Goal: Information Seeking & Learning: Find specific fact

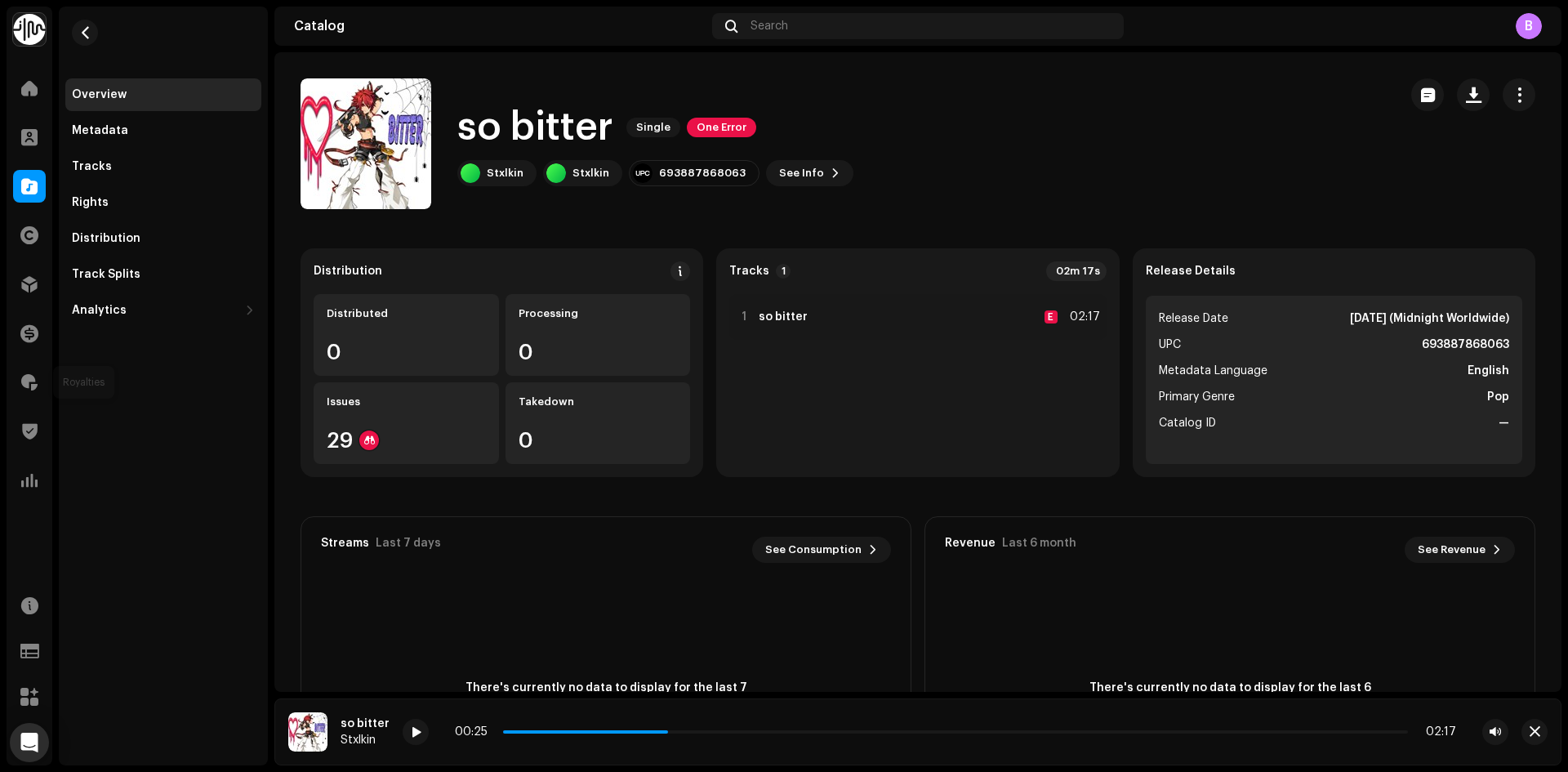
click at [25, 375] on span at bounding box center [29, 382] width 16 height 13
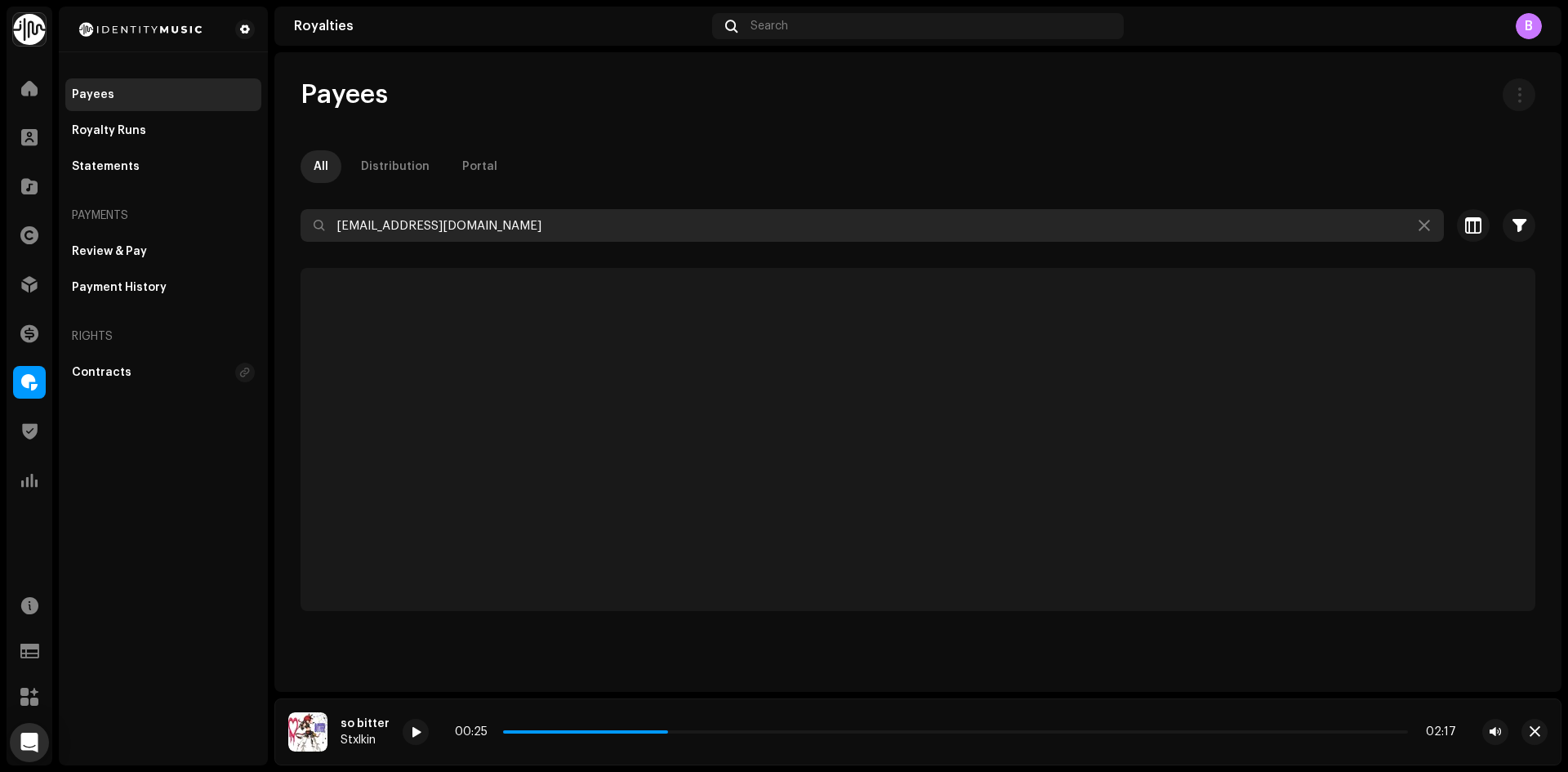
drag, startPoint x: 535, startPoint y: 227, endPoint x: 0, endPoint y: 243, distance: 535.2
click at [0, 243] on div "Identity Music Home Clients Catalog Rights Distribution Finance Royalties Trust…" at bounding box center [784, 386] width 1568 height 772
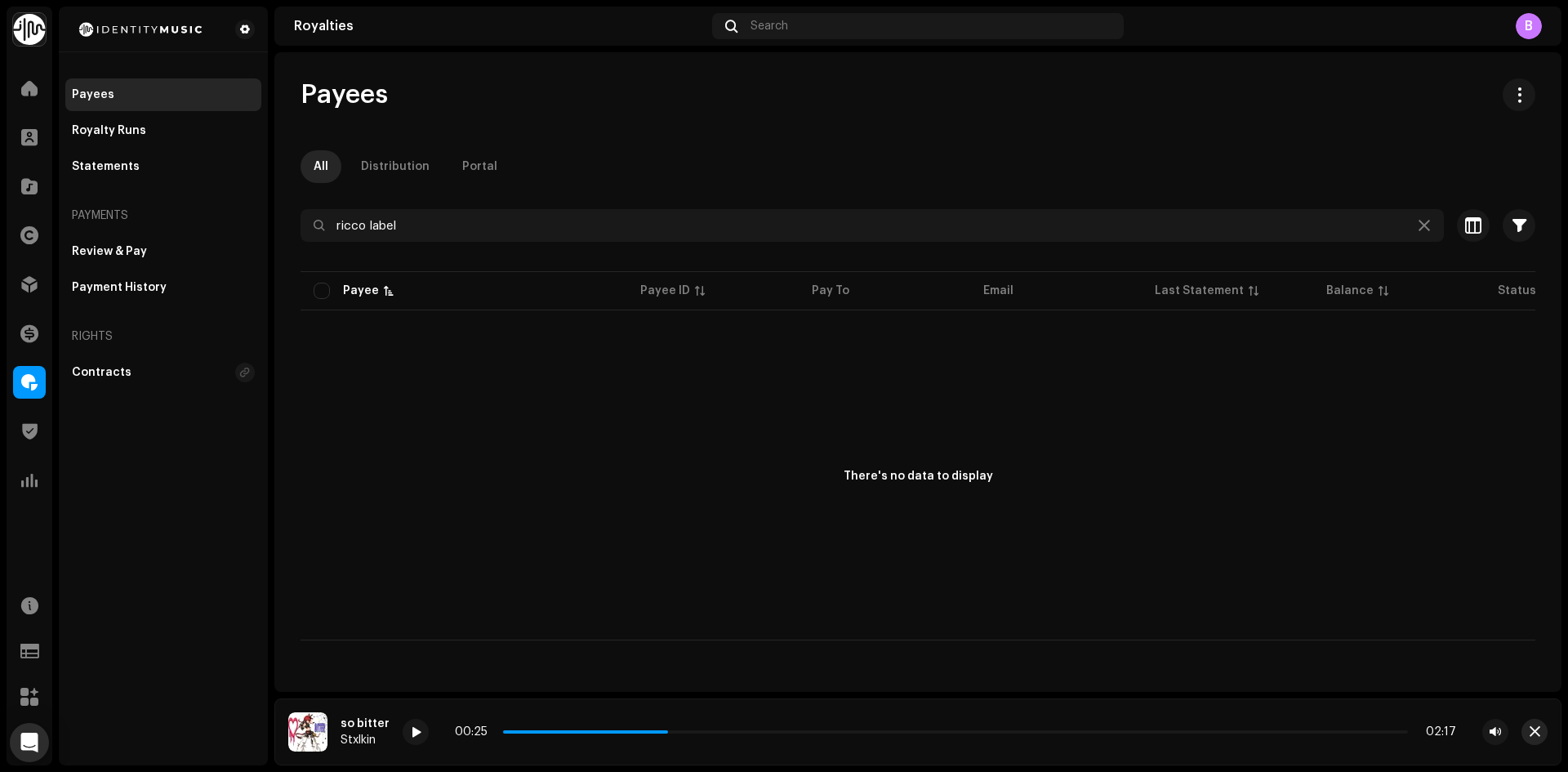
click at [1533, 732] on span "button" at bounding box center [1534, 732] width 11 height 13
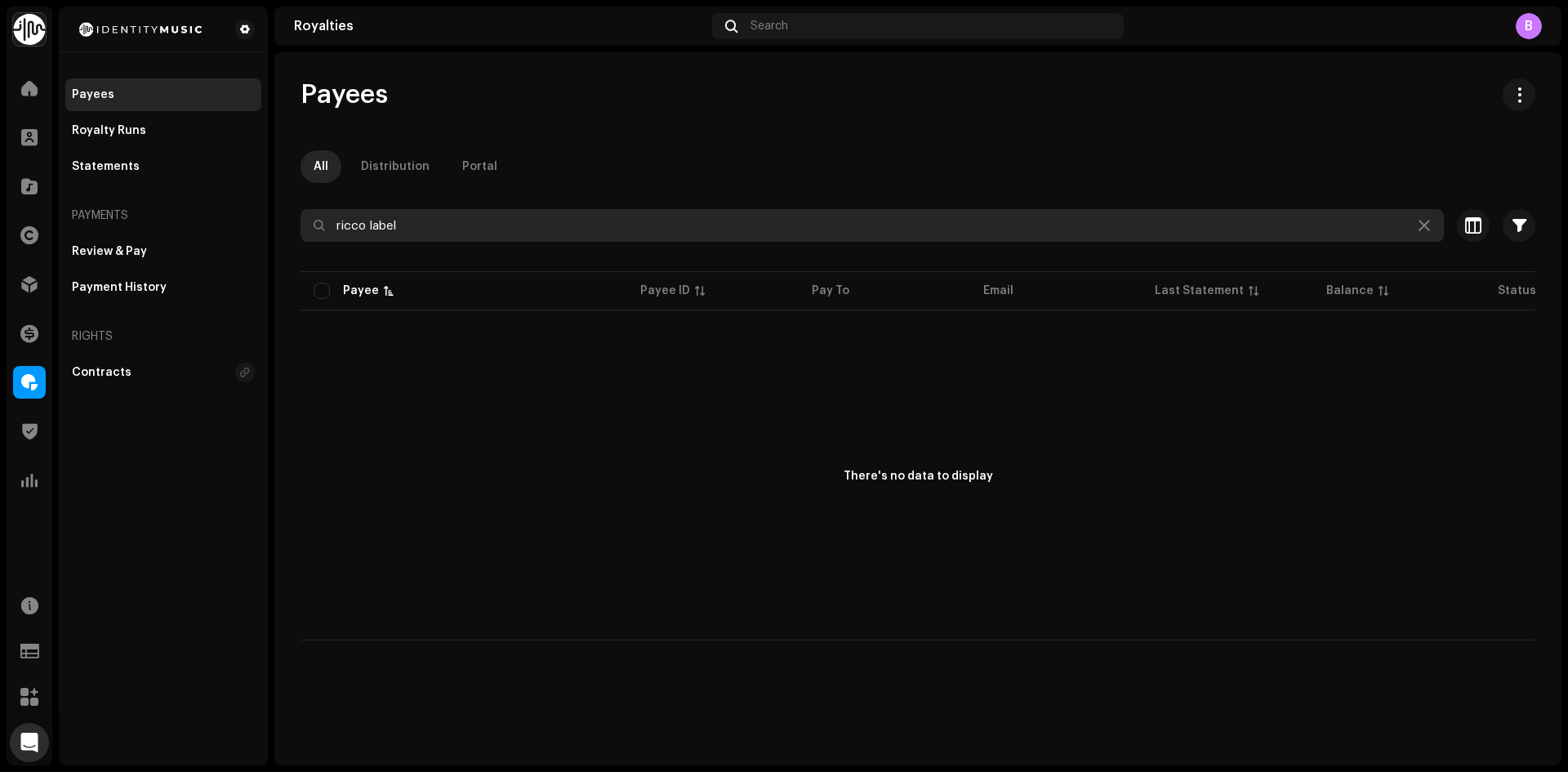
drag, startPoint x: 463, startPoint y: 214, endPoint x: 0, endPoint y: 237, distance: 463.6
click at [41, 228] on div "Identity Music Home Clients Catalog Rights Distribution Finance Royalties Trust…" at bounding box center [784, 386] width 1568 height 772
paste input "[EMAIL_ADDRESS][DOMAIN_NAME]"
type input "[EMAIL_ADDRESS][DOMAIN_NAME]"
drag, startPoint x: 526, startPoint y: 216, endPoint x: 258, endPoint y: 225, distance: 268.2
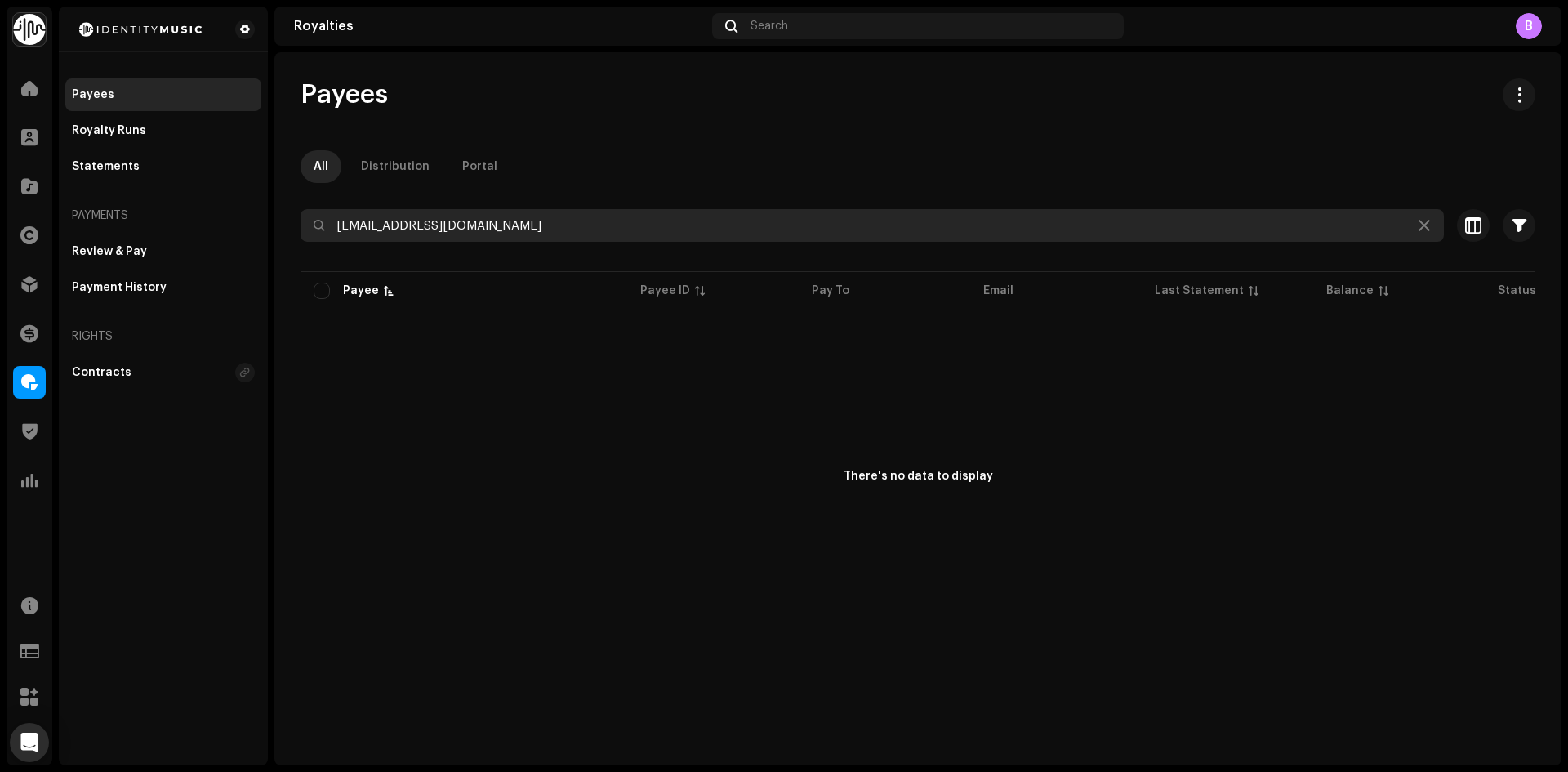
click at [258, 225] on div "Identity Music Home Clients Catalog Rights Distribution Finance Royalties Trust…" at bounding box center [784, 386] width 1568 height 772
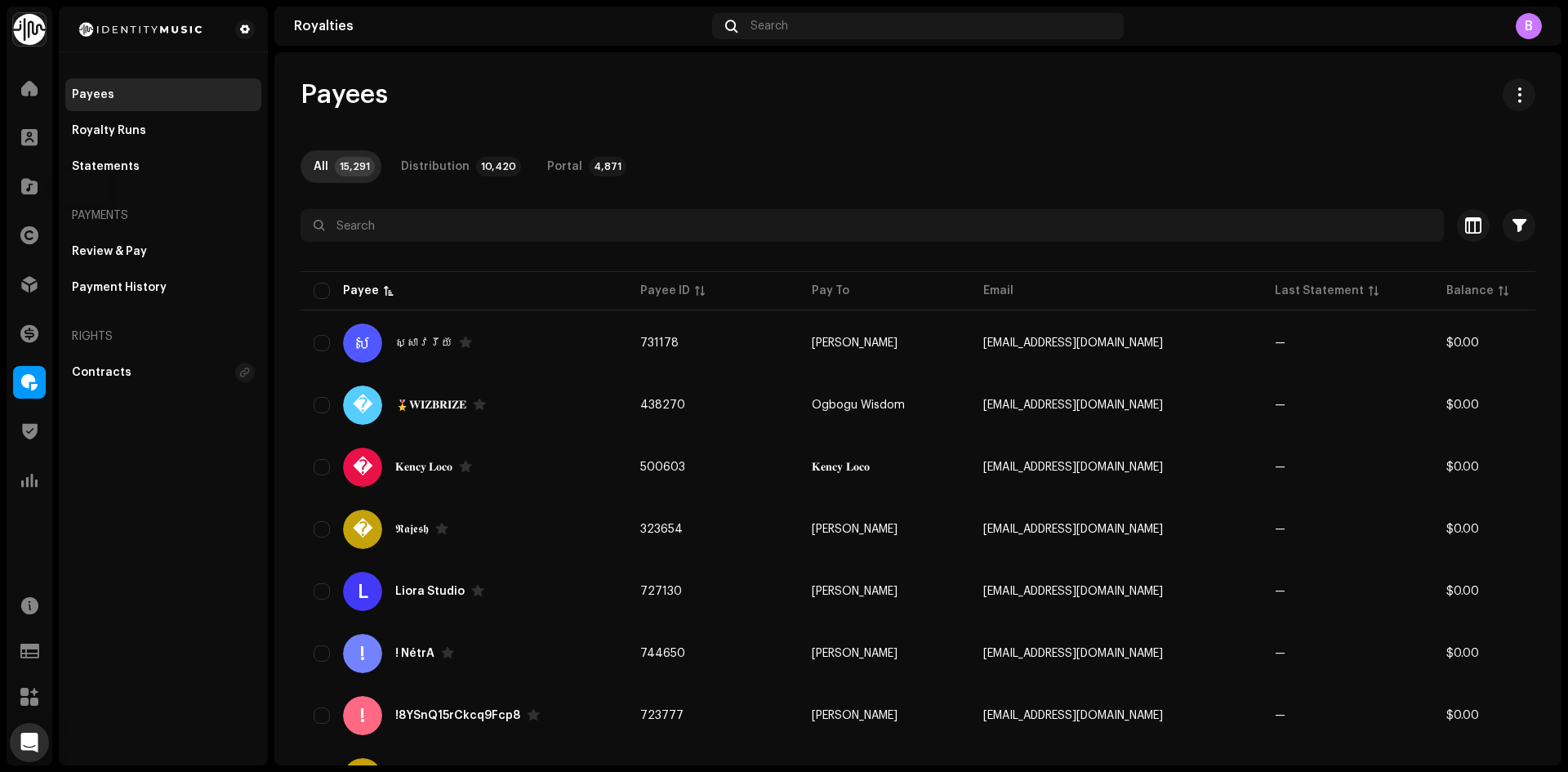
click at [32, 165] on div "Catalog" at bounding box center [30, 187] width 46 height 46
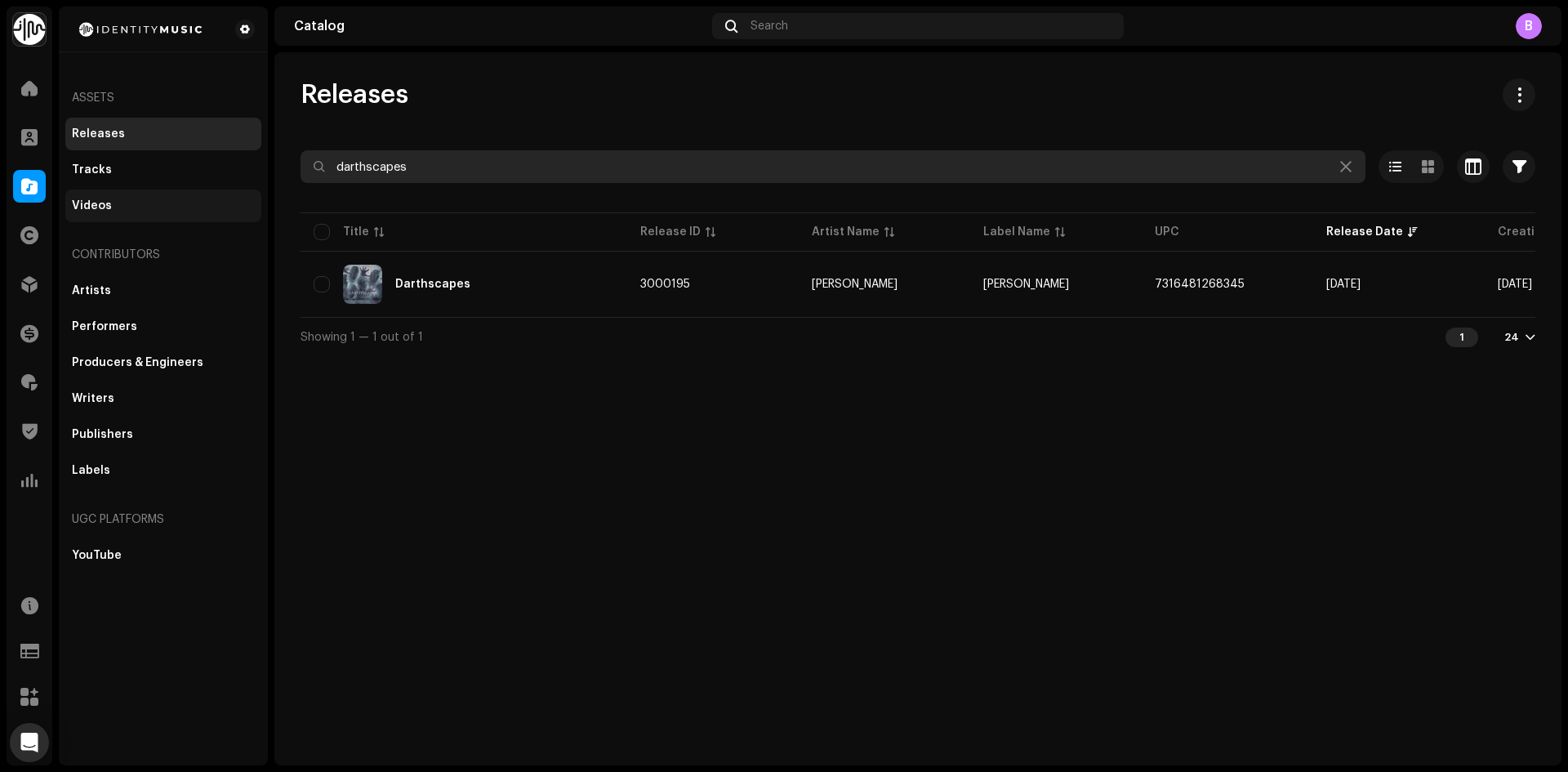
drag, startPoint x: 625, startPoint y: 158, endPoint x: 106, endPoint y: 202, distance: 520.9
click at [144, 202] on div "Identity Music Home Clients Catalog Rights Distribution Finance Royalties Trust…" at bounding box center [784, 386] width 1568 height 772
paste input "8720623091408"
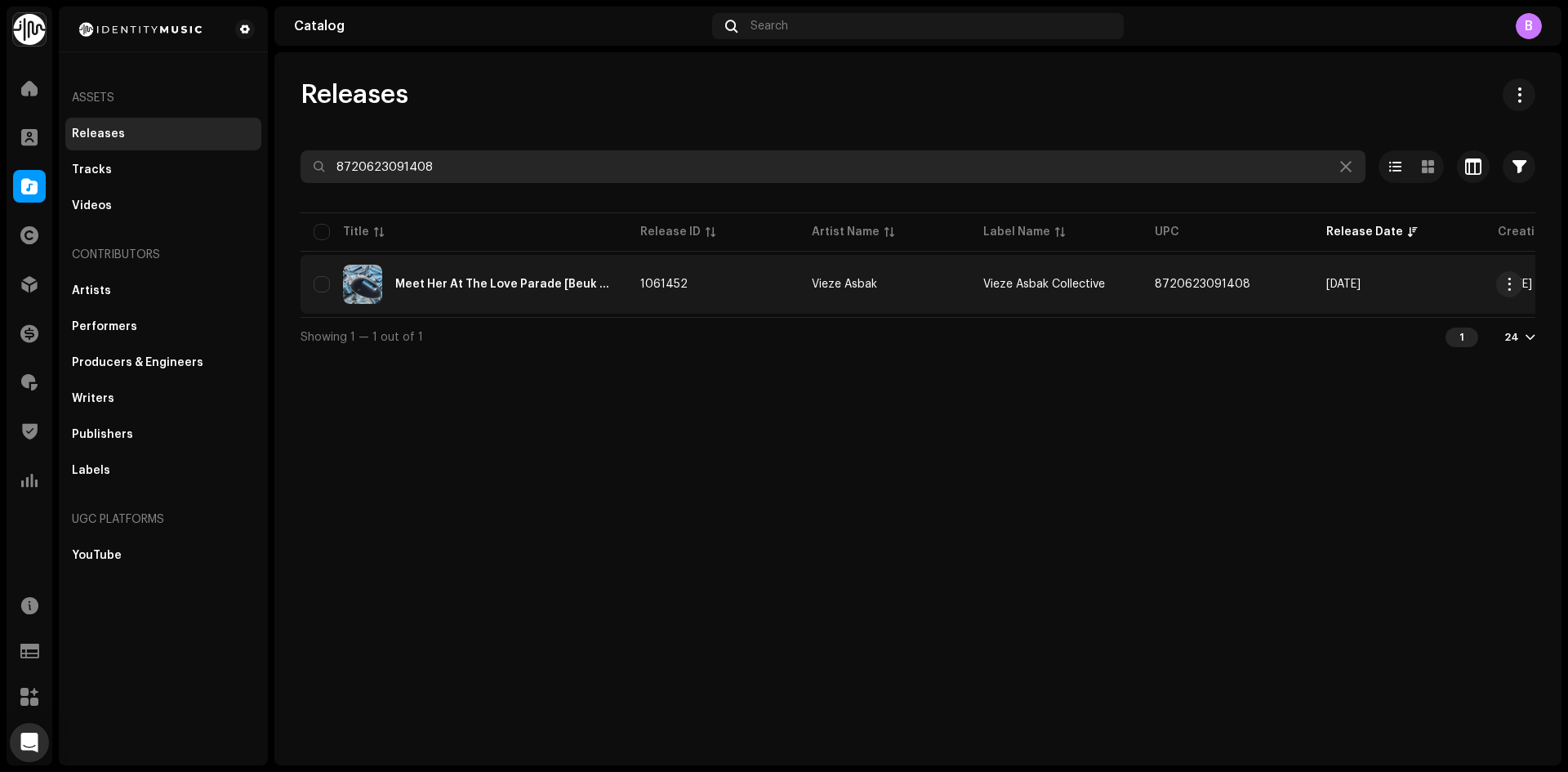
type input "8720623091408"
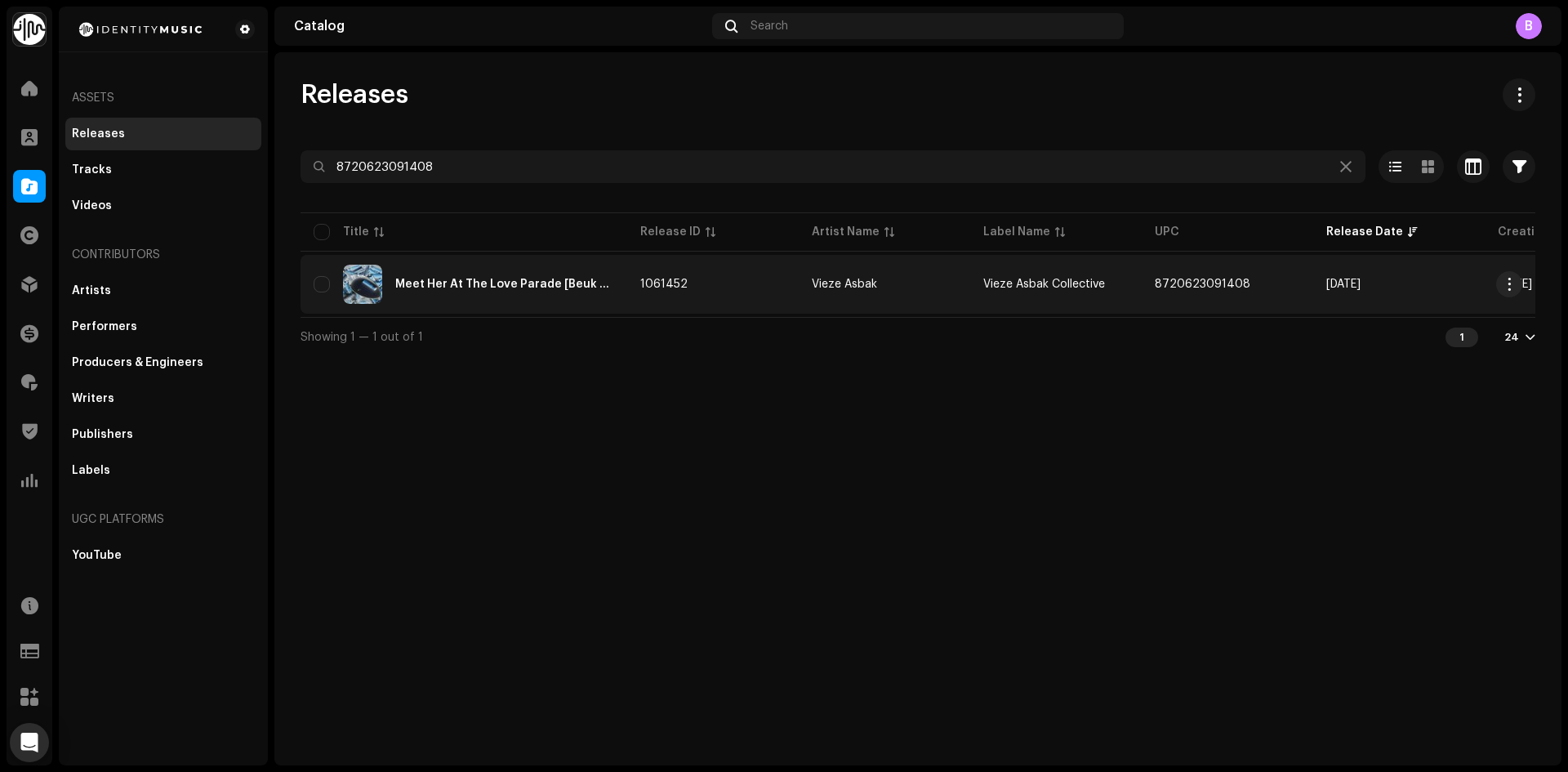
click at [446, 285] on div "Meet Her At The Love Parade [Beuk Mix]" at bounding box center [505, 284] width 219 height 11
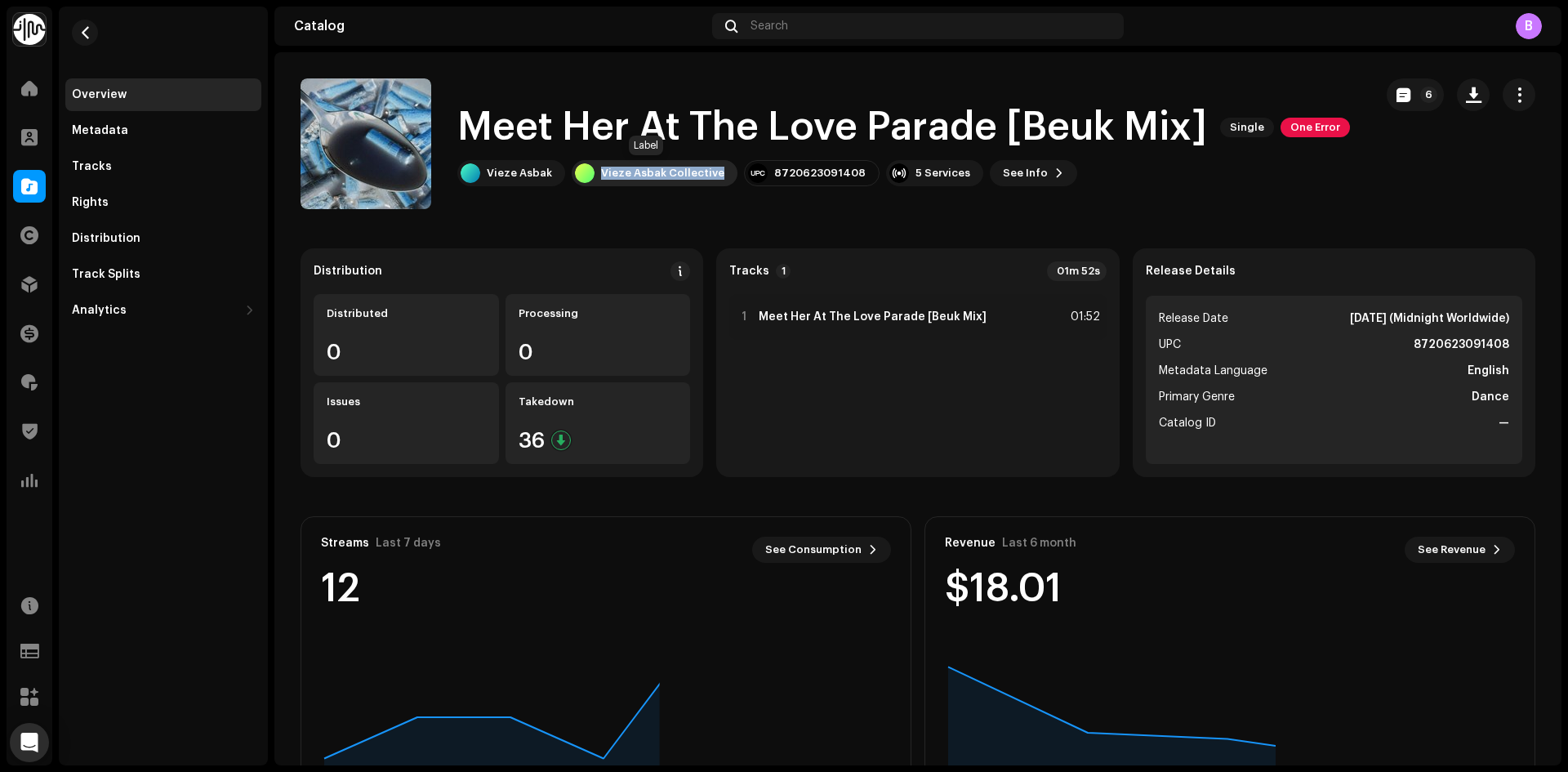
copy div "Vieze Asbak Collective"
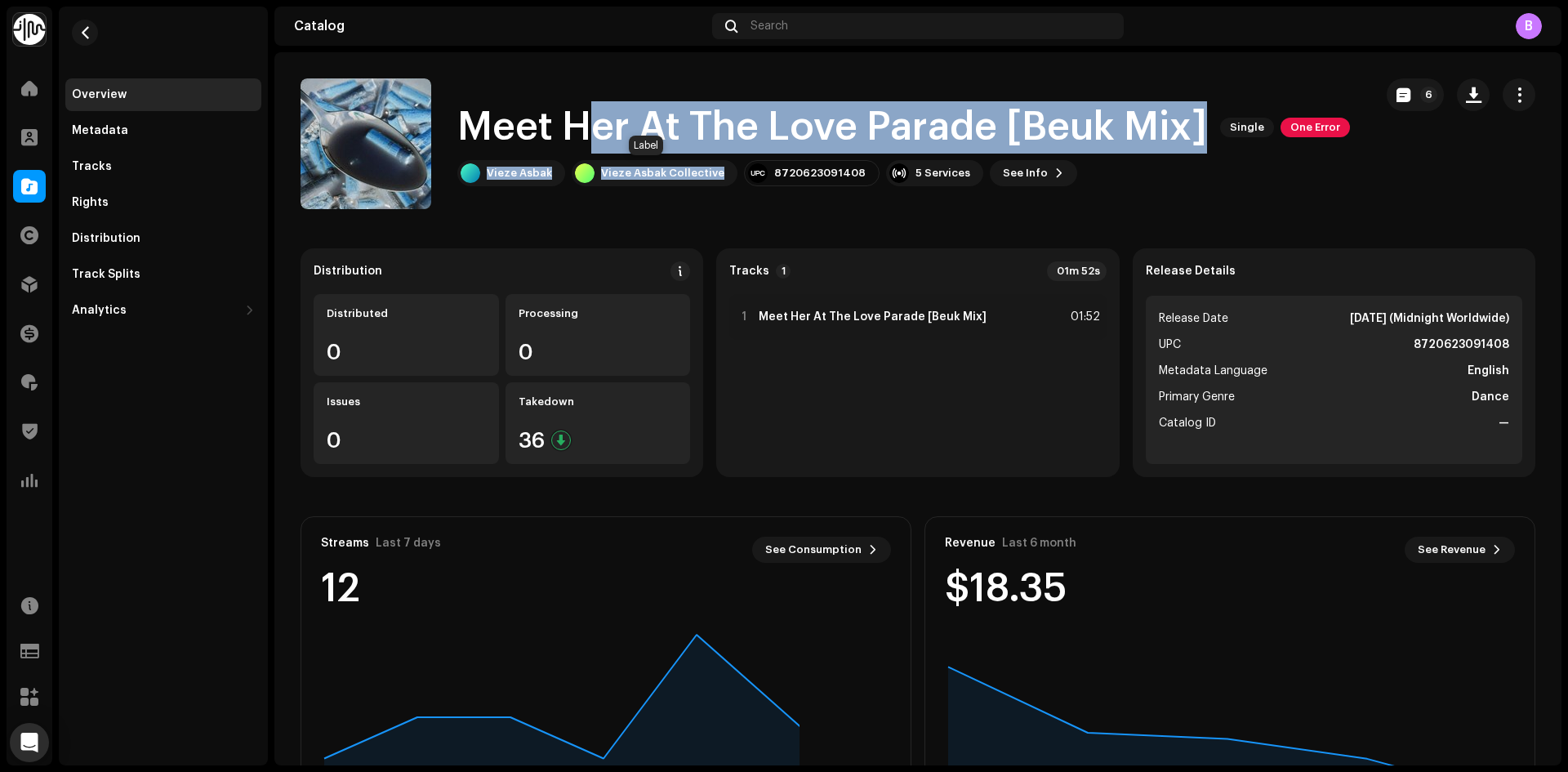
drag, startPoint x: 715, startPoint y: 180, endPoint x: 596, endPoint y: 138, distance: 126.2
click at [596, 138] on div "Meet Her At The Love Parade [Beuk Mix] Single One Error Vieze Asbak Vieze Asbak…" at bounding box center [904, 144] width 893 height 85
click at [595, 136] on h1 "Meet Her At The Love Parade [Beuk Mix]" at bounding box center [832, 127] width 750 height 53
